Goal: Check status: Check status

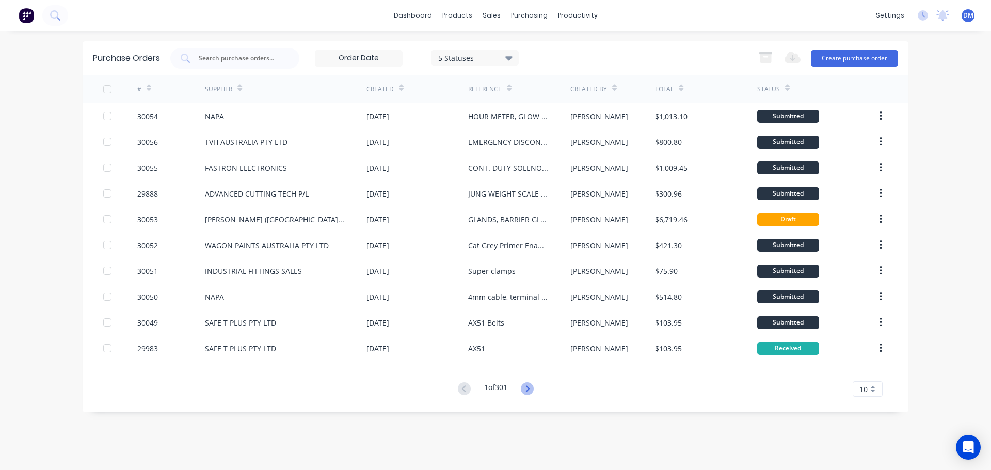
click at [532, 390] on icon at bounding box center [527, 389] width 13 height 13
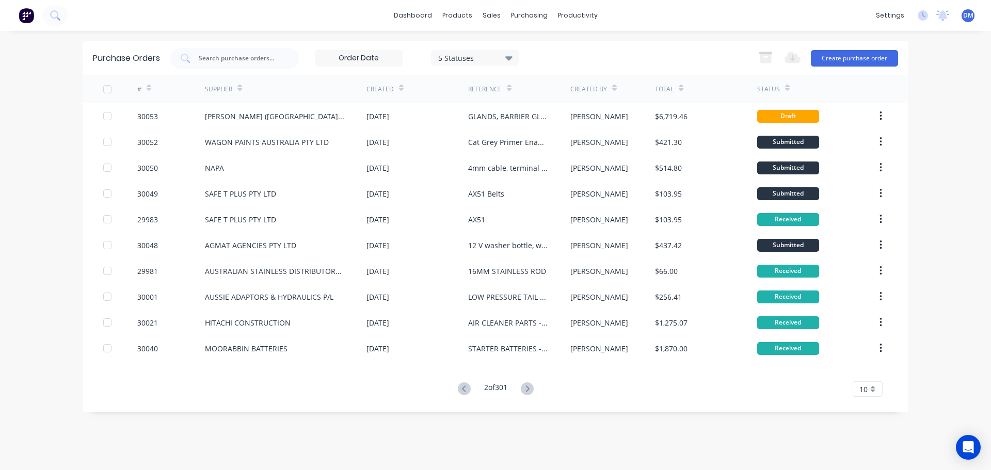
click at [532, 390] on icon at bounding box center [527, 389] width 13 height 13
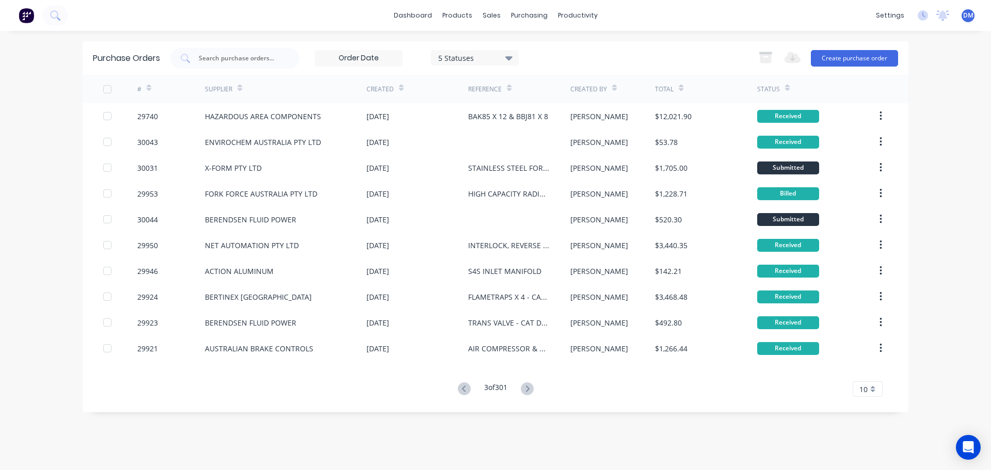
click at [870, 389] on div "10" at bounding box center [868, 389] width 30 height 15
click at [867, 365] on div "35" at bounding box center [867, 372] width 29 height 18
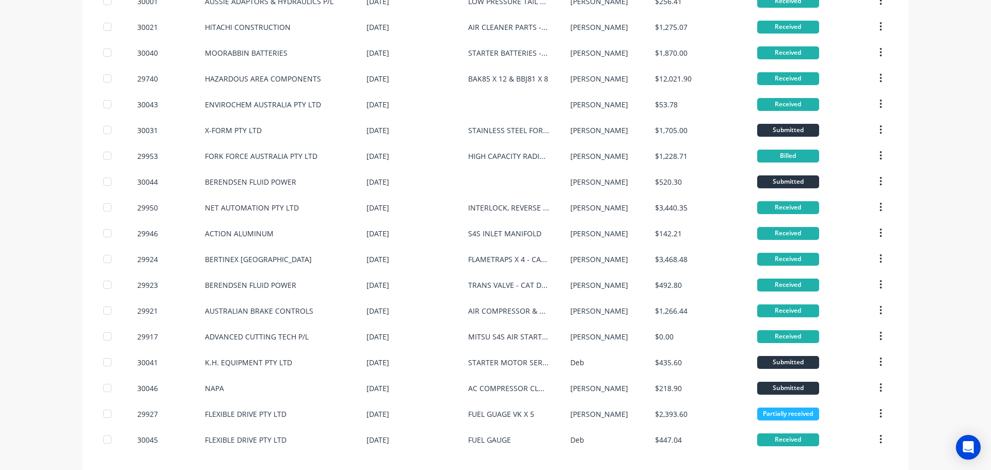
scroll to position [598, 0]
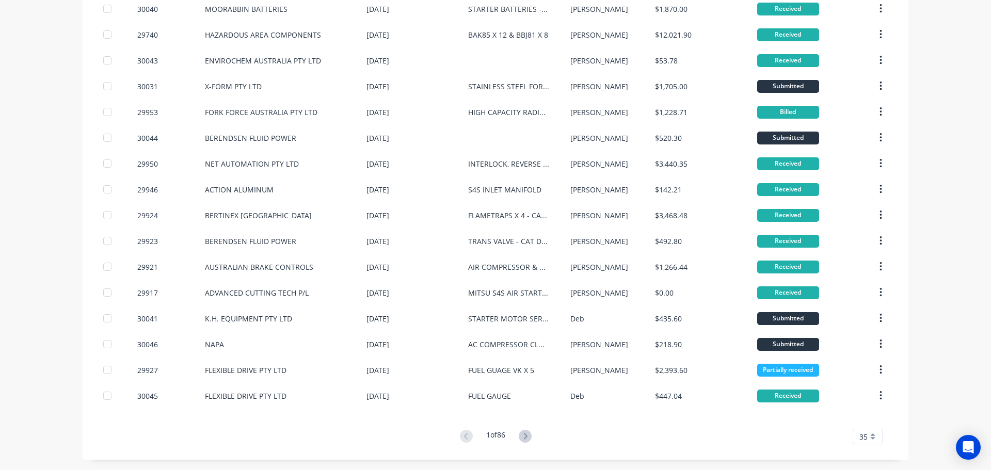
click at [524, 438] on icon at bounding box center [526, 436] width 4 height 6
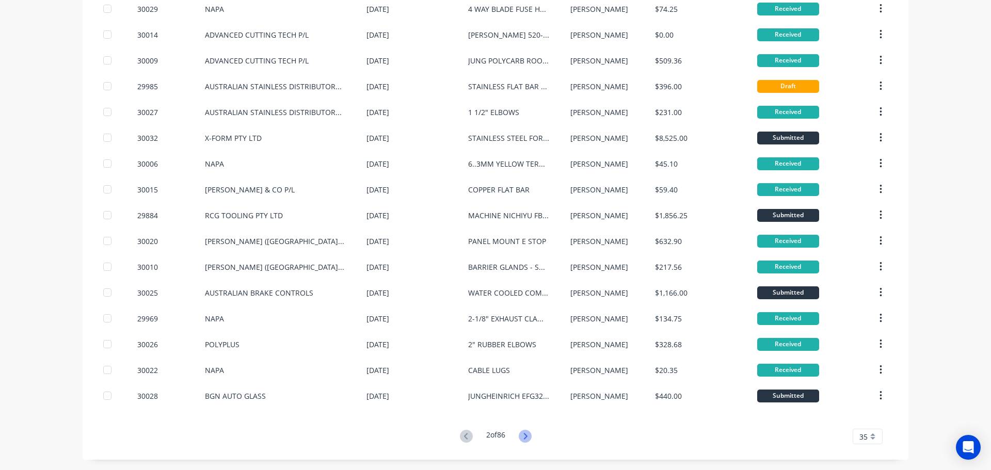
click at [525, 439] on icon at bounding box center [525, 436] width 13 height 13
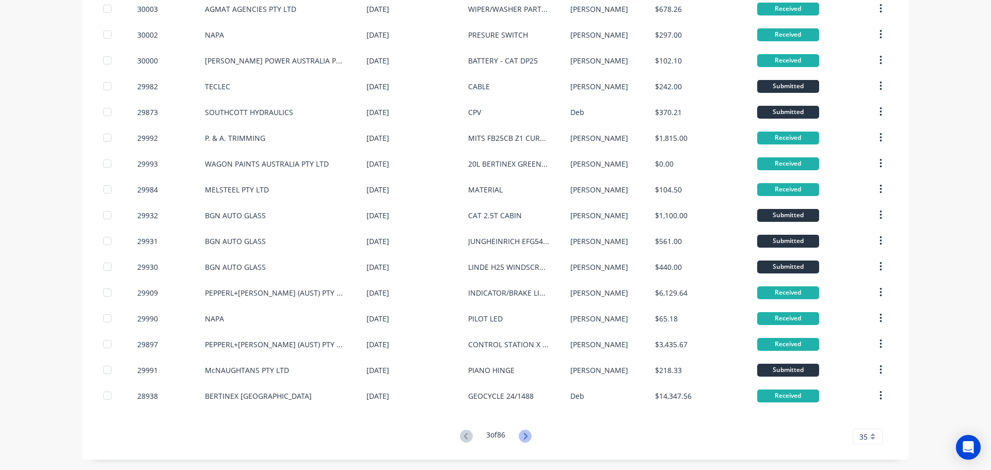
click at [524, 439] on icon at bounding box center [526, 436] width 4 height 6
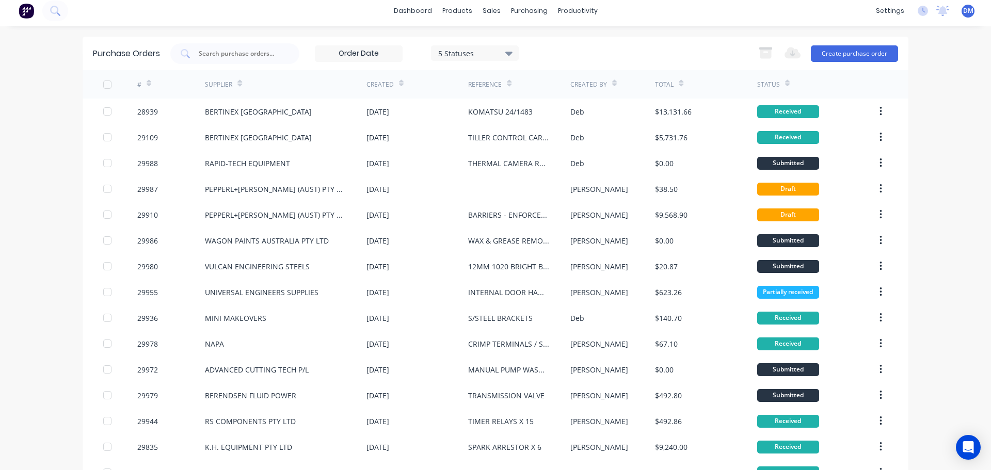
scroll to position [0, 0]
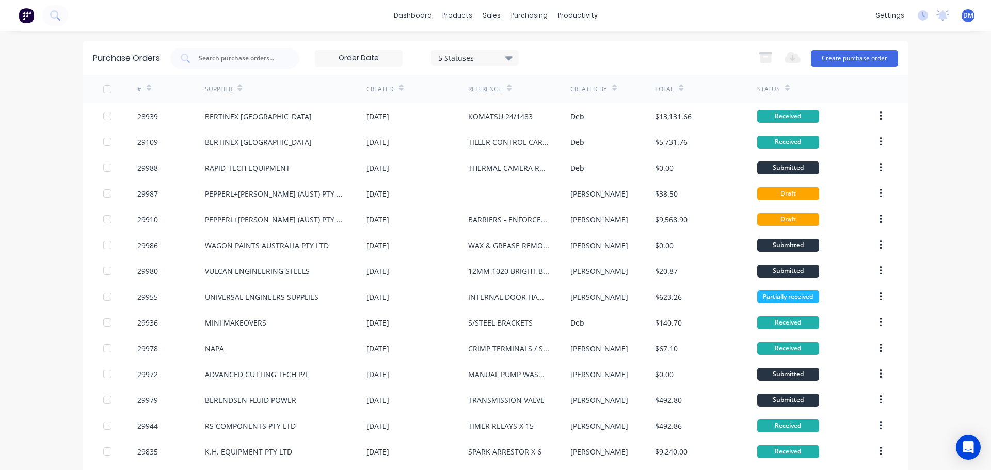
click at [763, 88] on div "Status" at bounding box center [768, 89] width 23 height 9
click at [785, 90] on icon at bounding box center [787, 89] width 5 height 3
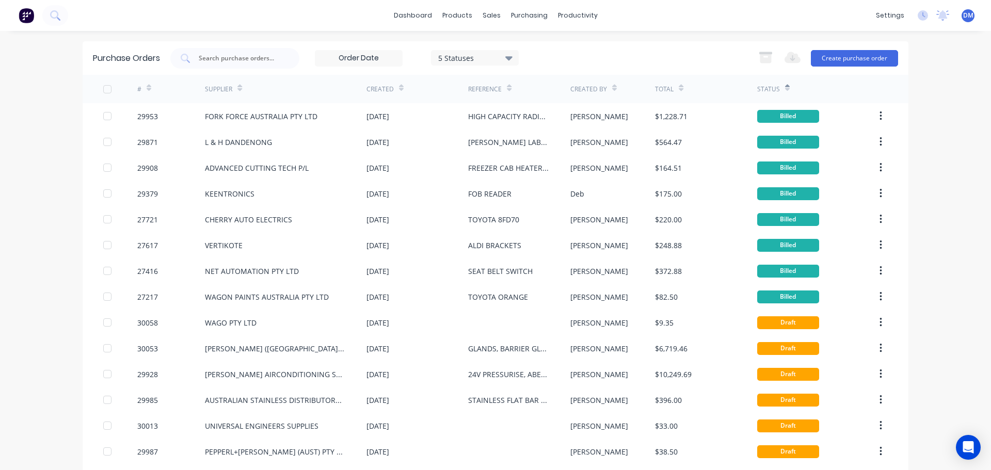
click at [505, 61] on icon at bounding box center [508, 57] width 7 height 11
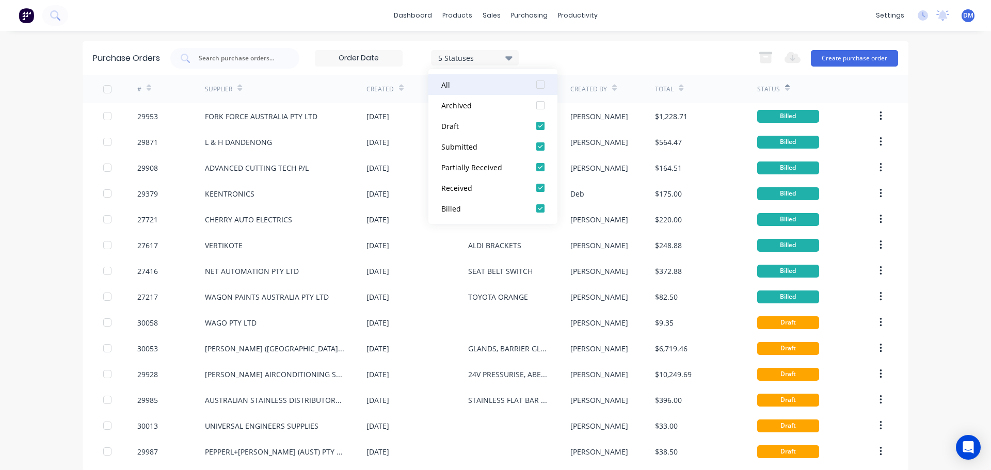
click at [544, 85] on div at bounding box center [540, 84] width 21 height 21
drag, startPoint x: 543, startPoint y: 85, endPoint x: 541, endPoint y: 112, distance: 27.5
click at [543, 85] on div at bounding box center [540, 84] width 21 height 21
click at [540, 129] on div at bounding box center [540, 126] width 21 height 21
click at [591, 59] on div "1 Statuses 1 Statuses Export to Excel (XLSX) Create purchase order" at bounding box center [534, 58] width 728 height 21
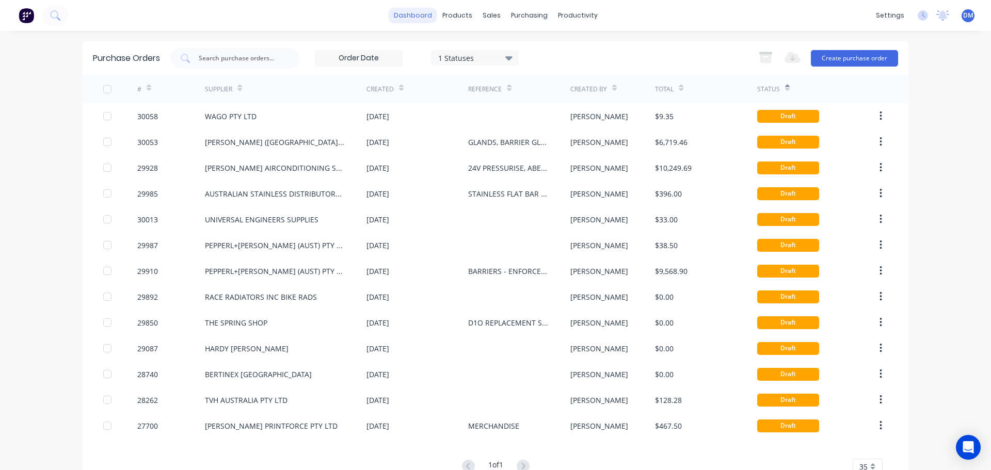
click at [395, 17] on link "dashboard" at bounding box center [413, 15] width 49 height 15
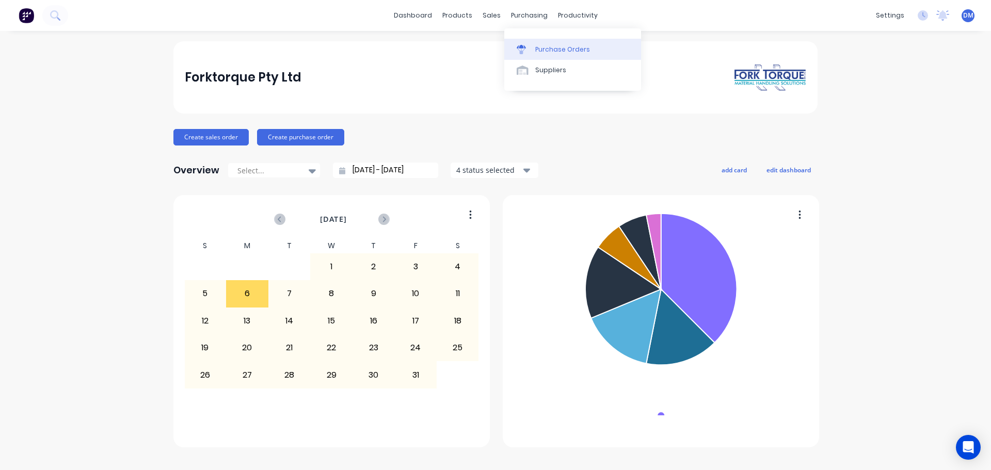
click at [542, 51] on div "Purchase Orders" at bounding box center [562, 49] width 55 height 9
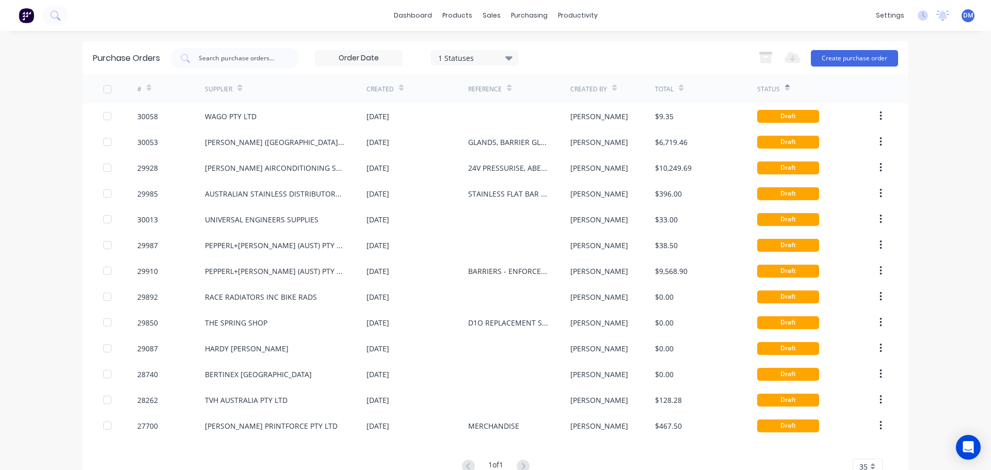
click at [27, 14] on img at bounding box center [26, 15] width 15 height 15
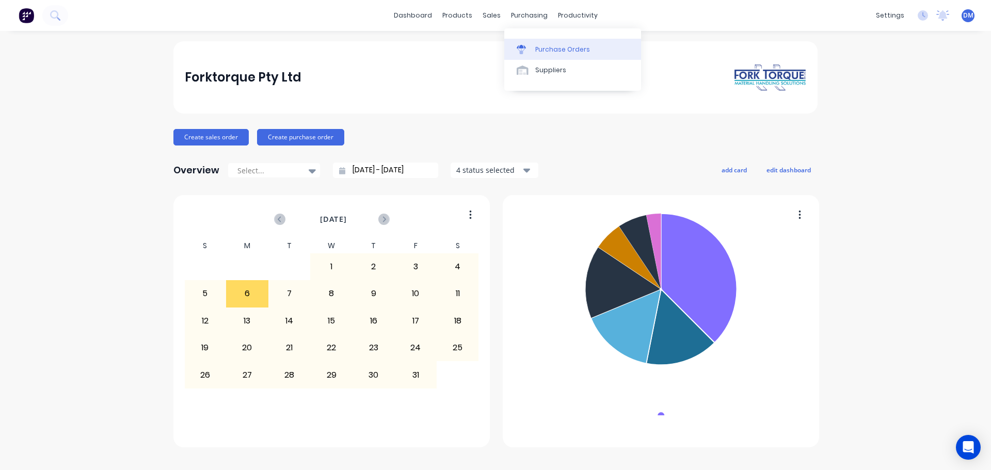
drag, startPoint x: 537, startPoint y: 21, endPoint x: 543, endPoint y: 43, distance: 22.9
click at [543, 43] on link "Purchase Orders" at bounding box center [572, 49] width 137 height 21
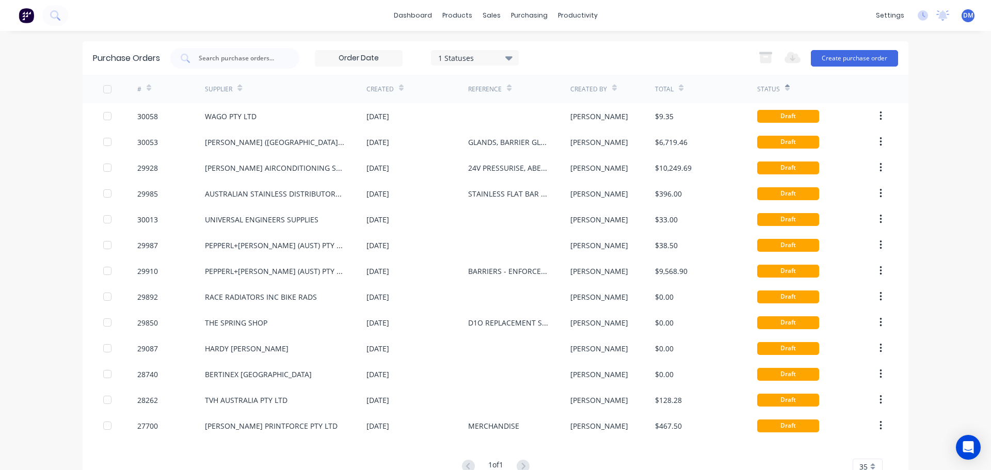
click at [509, 55] on icon at bounding box center [508, 57] width 7 height 11
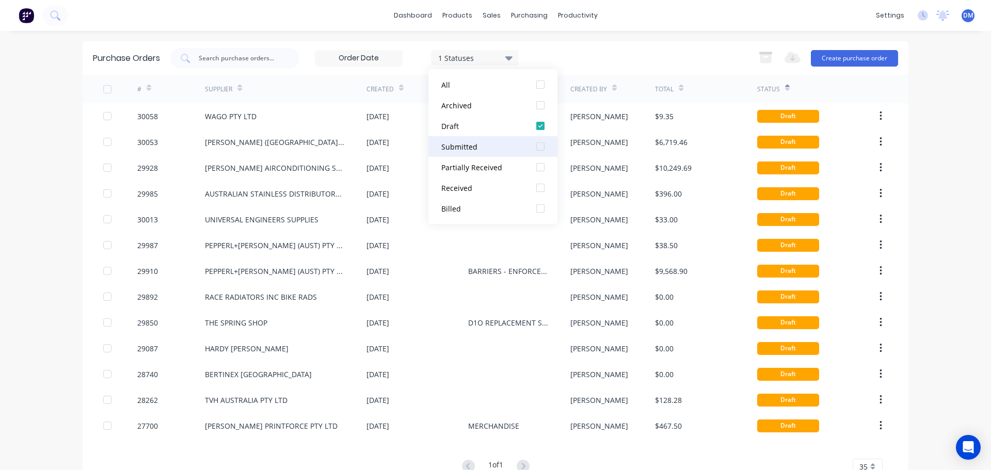
click at [540, 149] on div at bounding box center [540, 146] width 21 height 21
click at [542, 167] on div at bounding box center [540, 167] width 21 height 21
click at [540, 189] on div at bounding box center [540, 188] width 21 height 21
click at [537, 87] on div at bounding box center [540, 84] width 21 height 21
drag, startPoint x: 544, startPoint y: 104, endPoint x: 541, endPoint y: 95, distance: 9.6
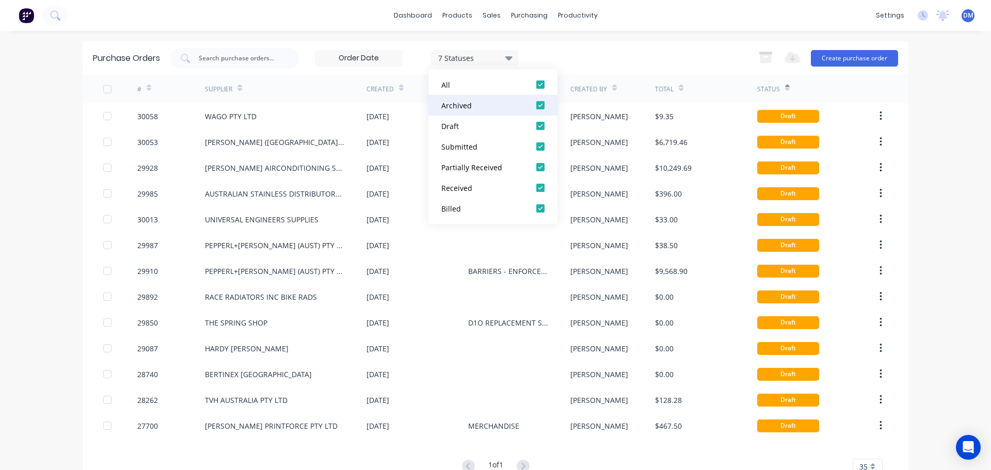
click at [543, 104] on div at bounding box center [540, 105] width 21 height 21
click at [553, 42] on div "Purchase Orders 5 Statuses 5 Statuses Export to Excel (XLSX) Create purchase or…" at bounding box center [496, 58] width 826 height 34
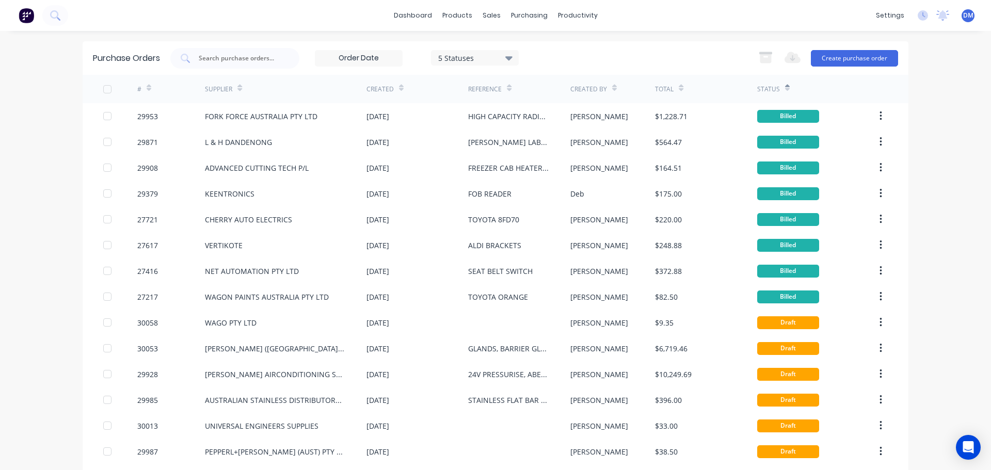
click at [147, 85] on div at bounding box center [149, 87] width 5 height 15
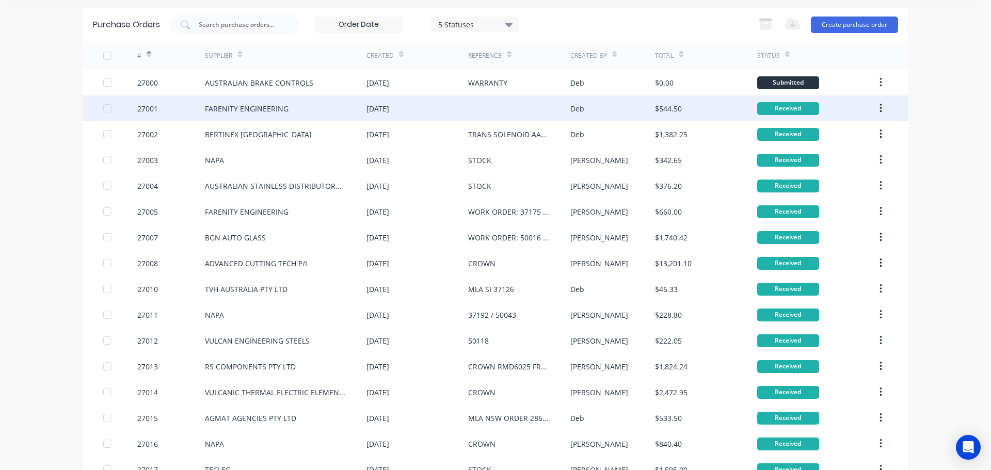
scroll to position [52, 0]
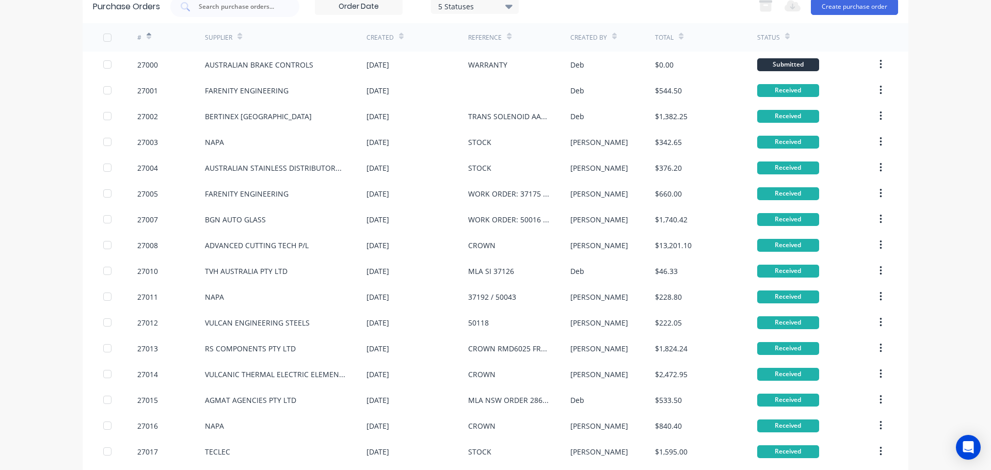
click at [147, 35] on icon at bounding box center [149, 37] width 5 height 8
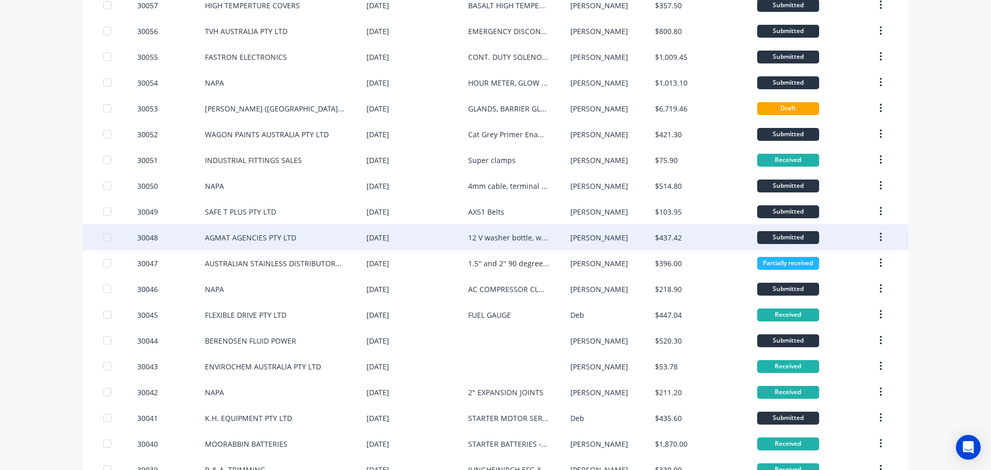
scroll to position [155, 0]
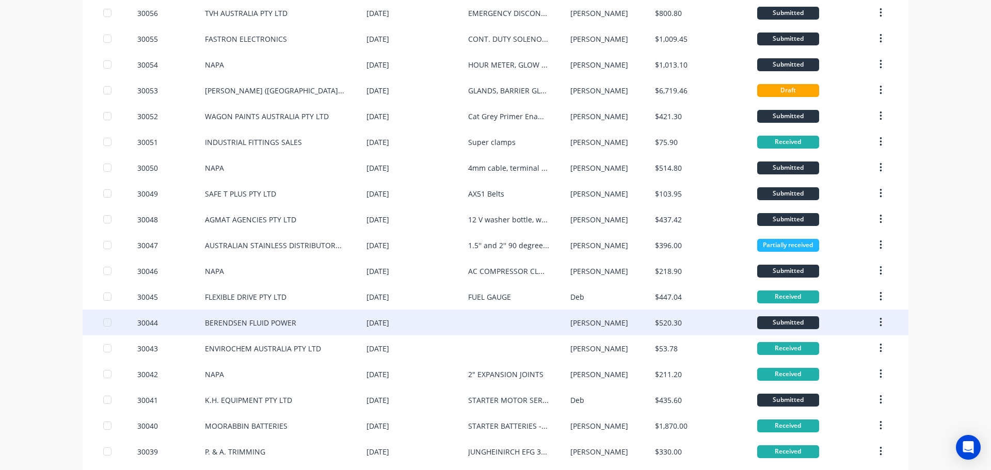
click at [304, 325] on div "BERENDSEN FLUID POWER" at bounding box center [286, 323] width 162 height 26
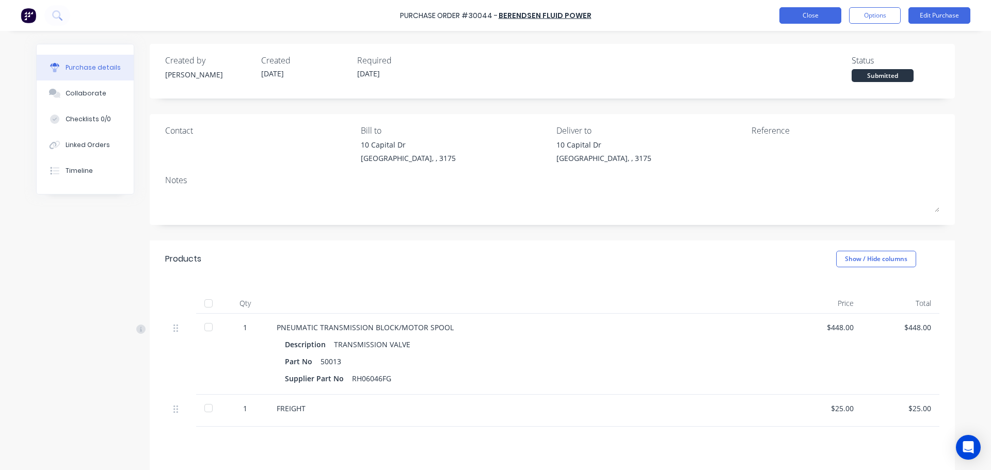
click at [817, 15] on button "Close" at bounding box center [811, 15] width 62 height 17
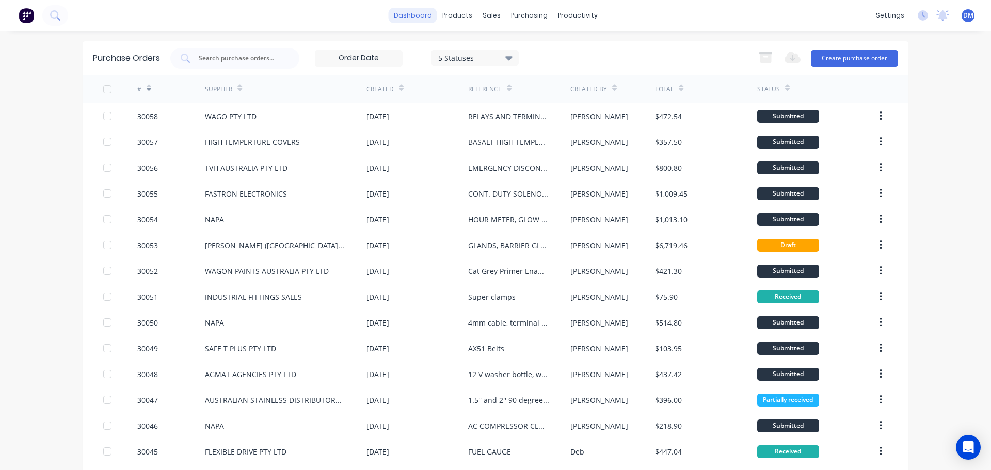
click at [408, 12] on link "dashboard" at bounding box center [413, 15] width 49 height 15
